Goal: Task Accomplishment & Management: Use online tool/utility

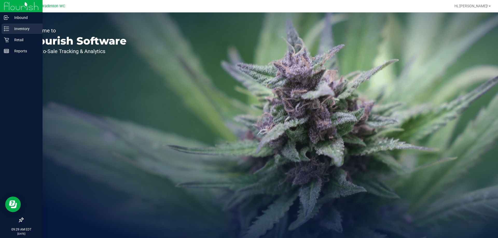
click at [5, 31] on icon at bounding box center [6, 28] width 5 height 5
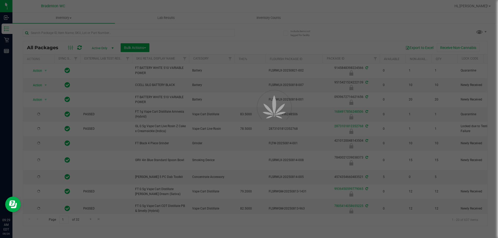
click at [155, 37] on div at bounding box center [249, 119] width 498 height 238
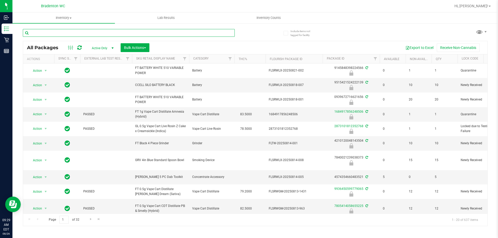
click at [160, 32] on input "text" at bounding box center [129, 33] width 212 height 8
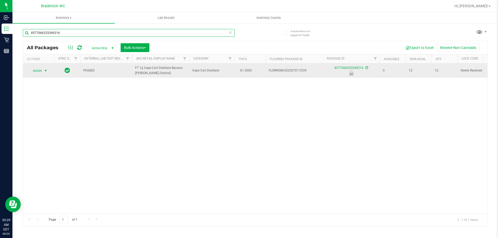
type input "4577066253349216"
click at [45, 71] on span "select" at bounding box center [46, 71] width 4 height 4
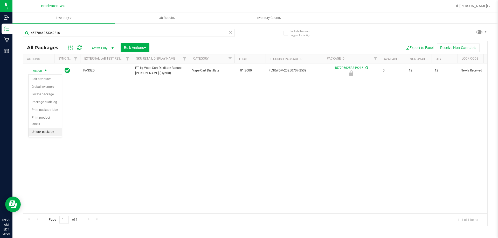
click at [48, 128] on li "Unlock package" at bounding box center [45, 132] width 33 height 8
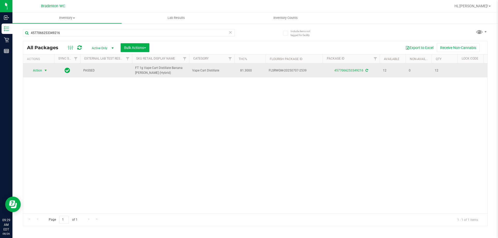
click at [46, 71] on span "select" at bounding box center [46, 70] width 4 height 4
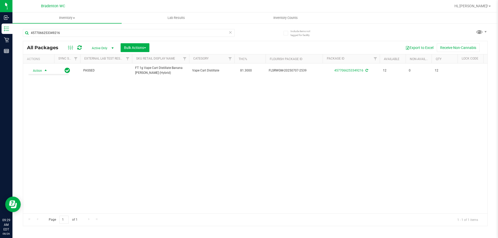
click at [138, 144] on div "Action Action Create package Edit attributes Global inventory Locate package Lo…" at bounding box center [255, 139] width 464 height 150
